Goal: Information Seeking & Learning: Learn about a topic

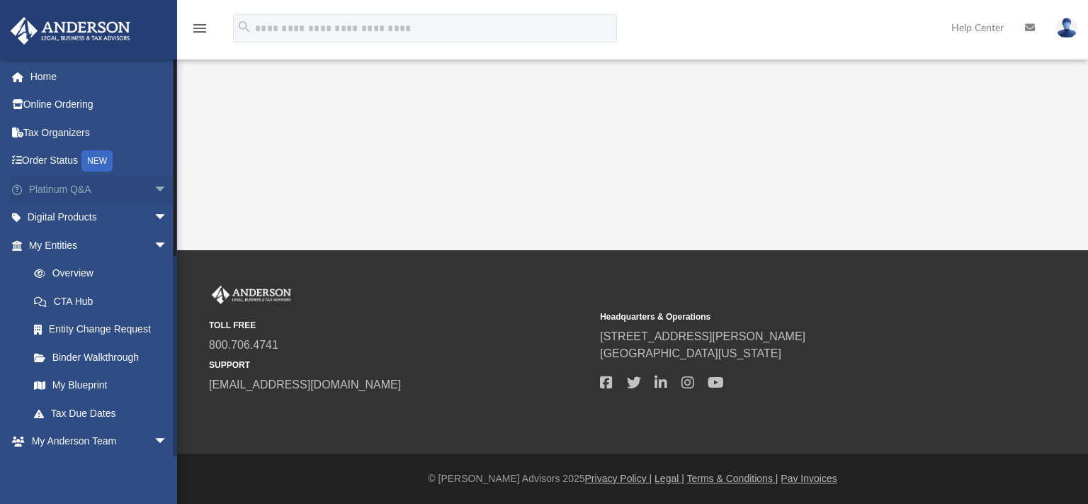
click at [81, 192] on link "Platinum Q&A arrow_drop_down" at bounding box center [99, 189] width 179 height 28
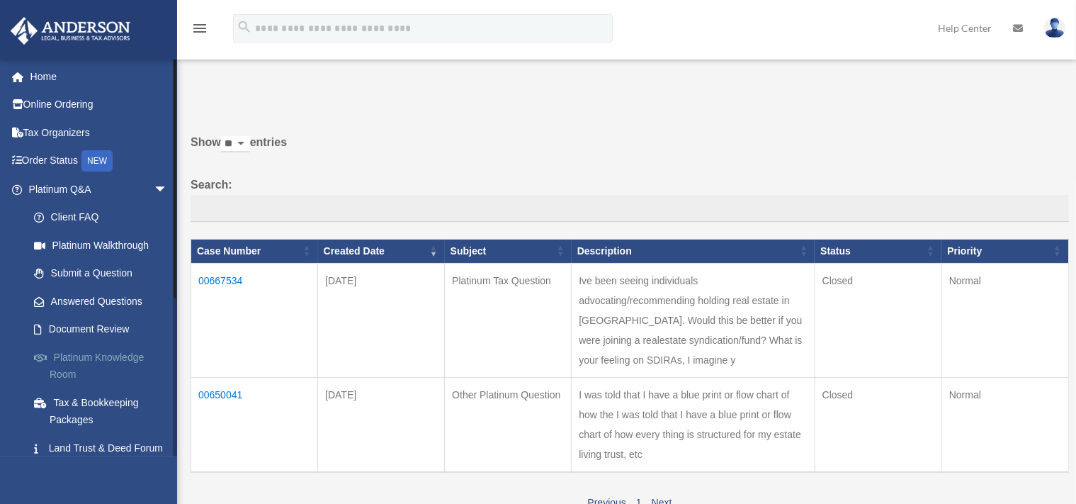
click at [82, 353] on link "Platinum Knowledge Room" at bounding box center [104, 365] width 169 height 45
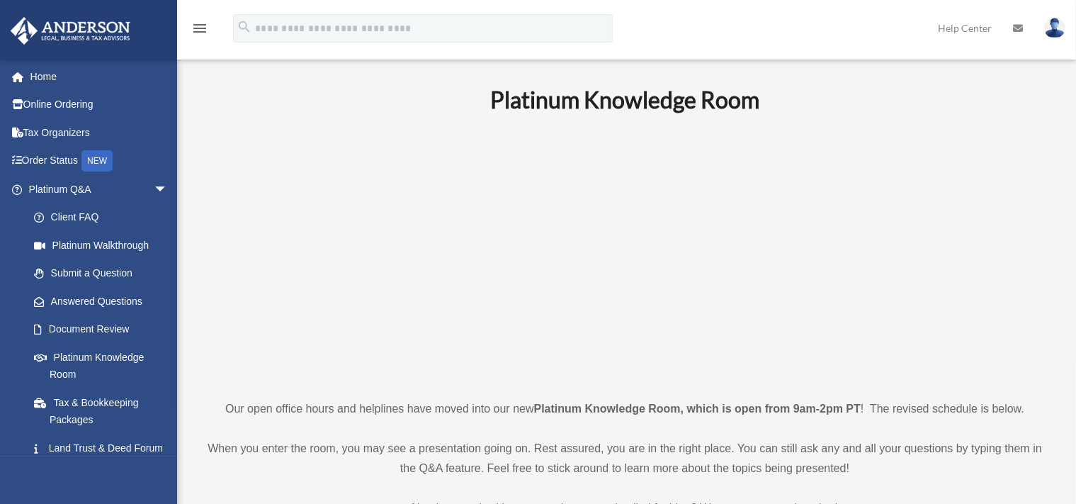
scroll to position [299, 0]
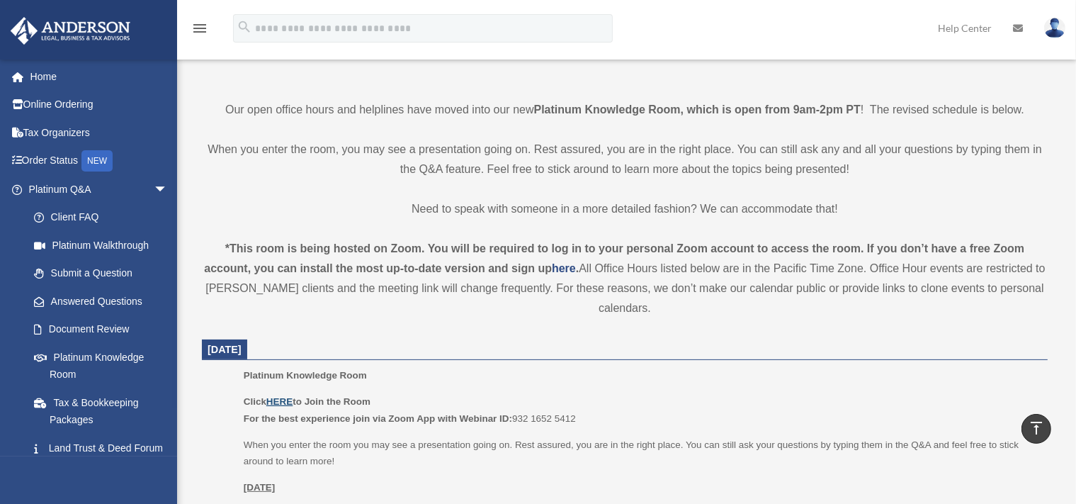
click at [290, 402] on u "HERE" at bounding box center [279, 401] width 26 height 11
